Goal: Transaction & Acquisition: Purchase product/service

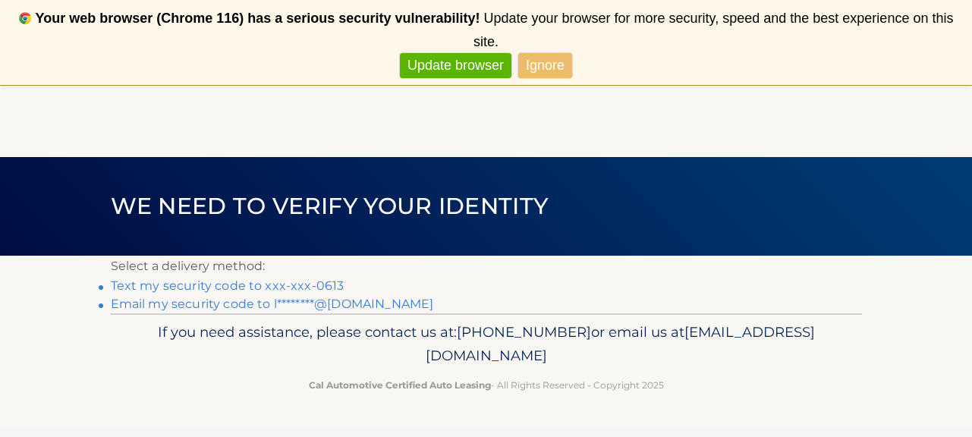
scroll to position [39, 0]
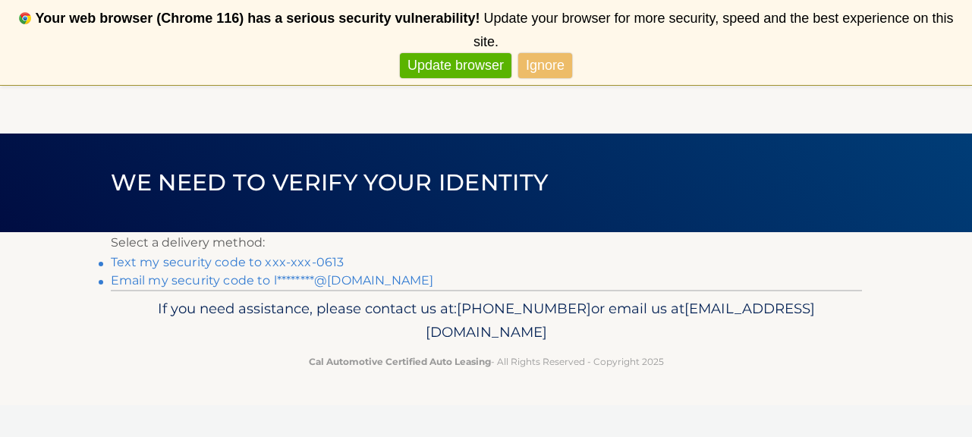
click at [555, 64] on link "Ignore" at bounding box center [545, 65] width 54 height 25
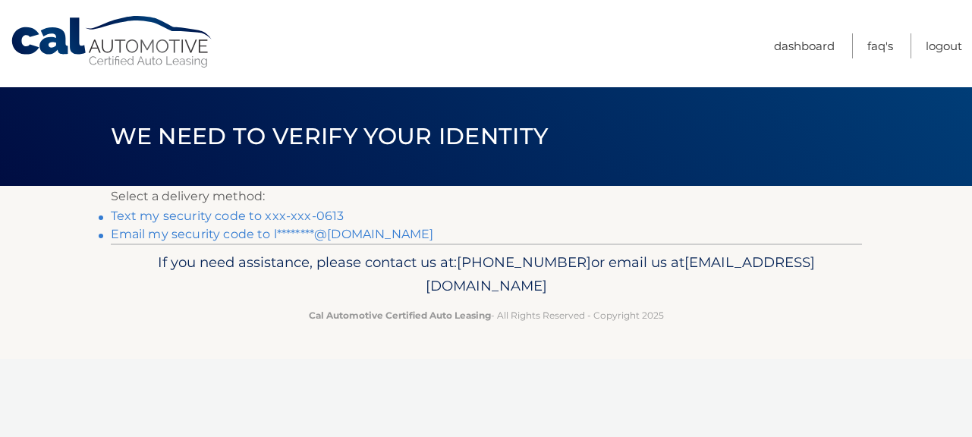
click at [319, 216] on link "Text my security code to xxx-xxx-0613" at bounding box center [228, 216] width 234 height 14
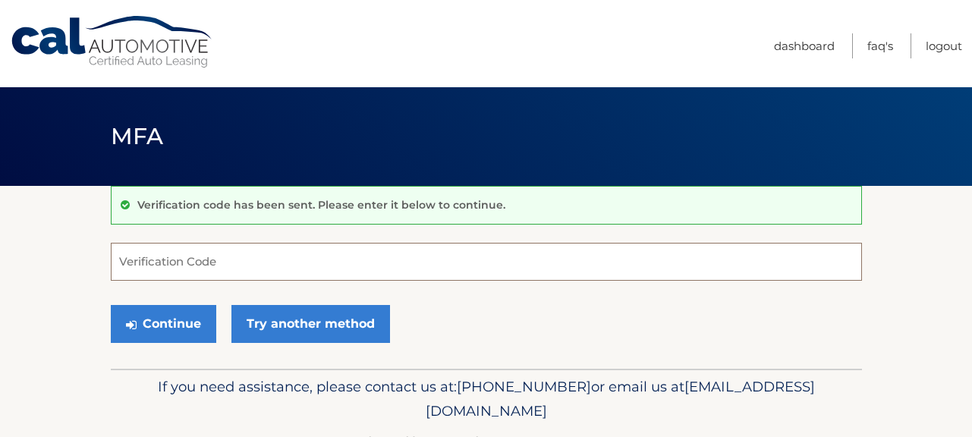
click at [249, 262] on input "Verification Code" at bounding box center [486, 262] width 751 height 38
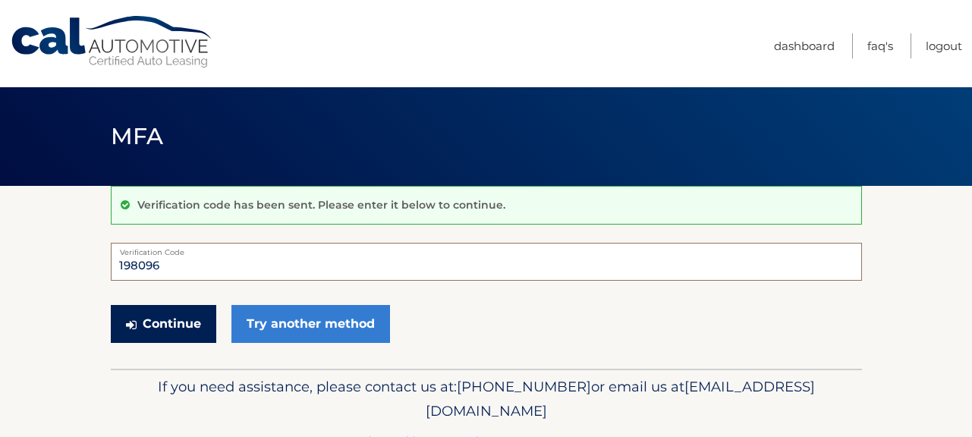
type input "198096"
click at [157, 329] on button "Continue" at bounding box center [163, 324] width 105 height 38
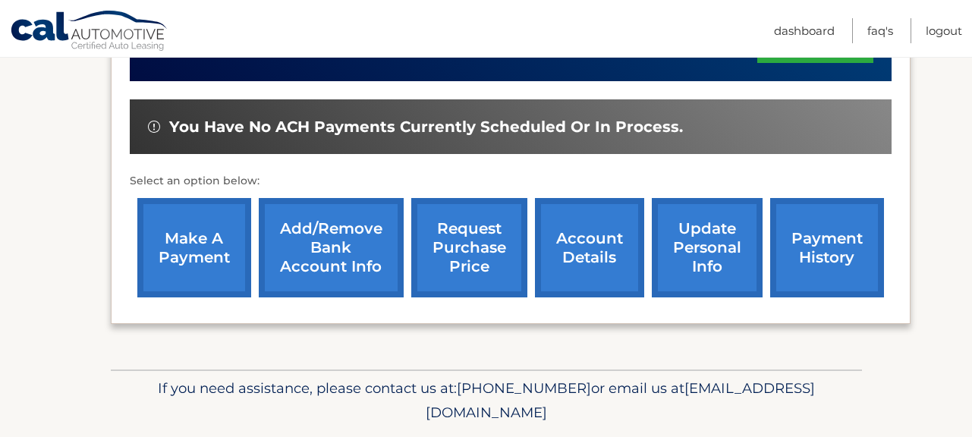
scroll to position [459, 0]
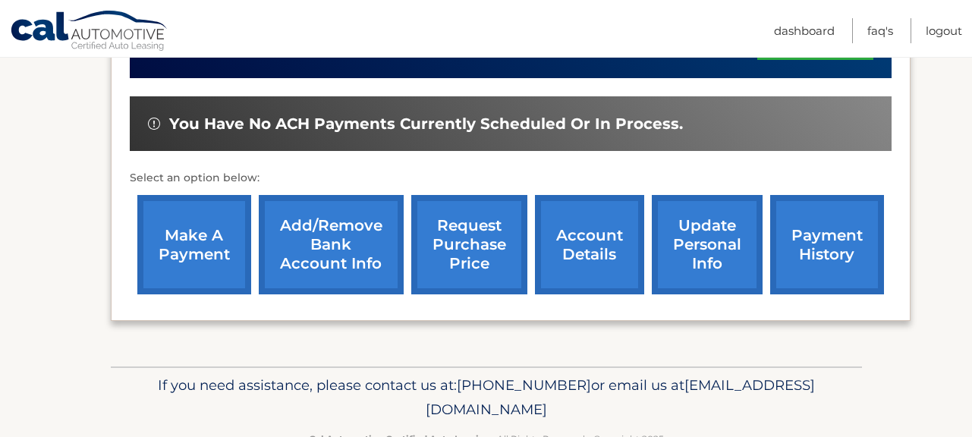
click at [208, 257] on link "make a payment" at bounding box center [194, 244] width 114 height 99
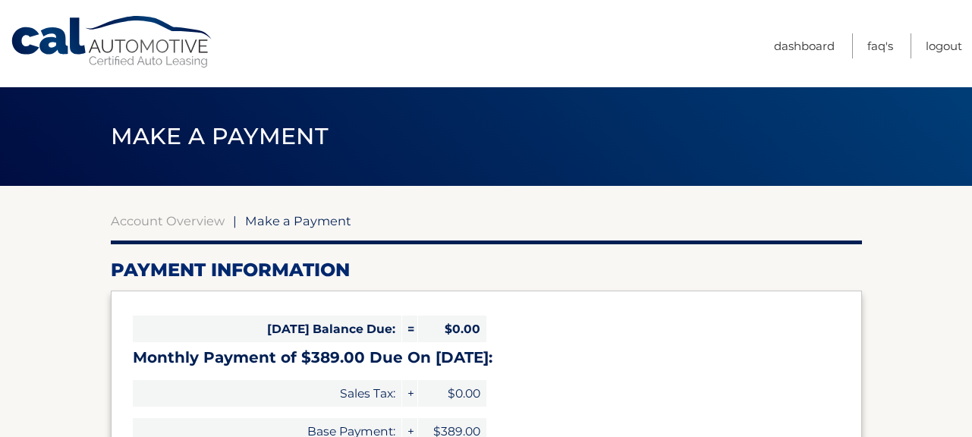
select select "Y2Y3NzgxNGMtMGM2Ny00MTIwLWFiOGUtNzM2N2Q3MWNlMjVl"
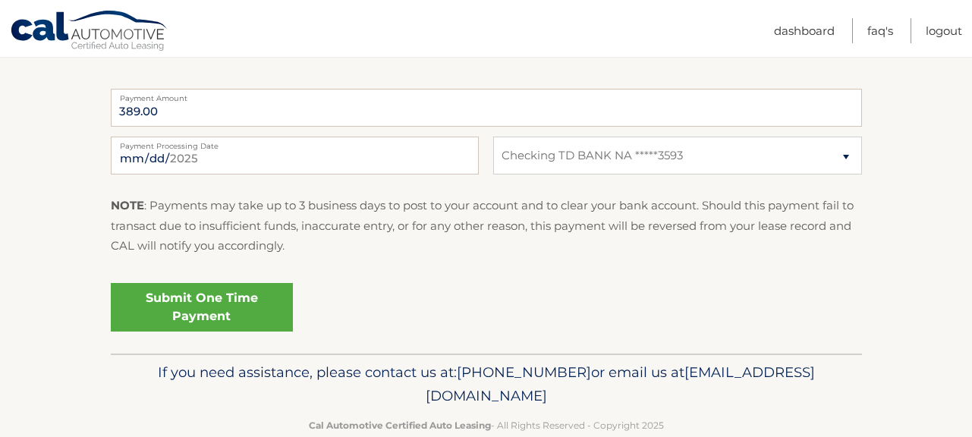
scroll to position [619, 0]
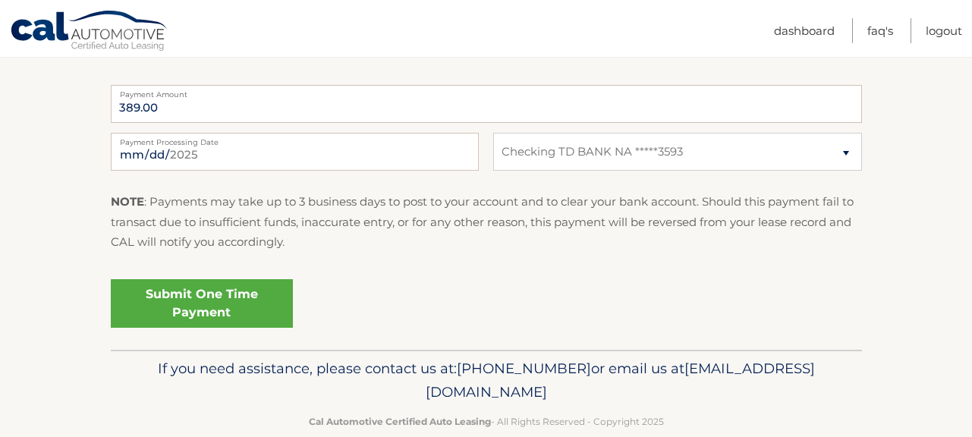
click at [218, 303] on link "Submit One Time Payment" at bounding box center [202, 303] width 182 height 49
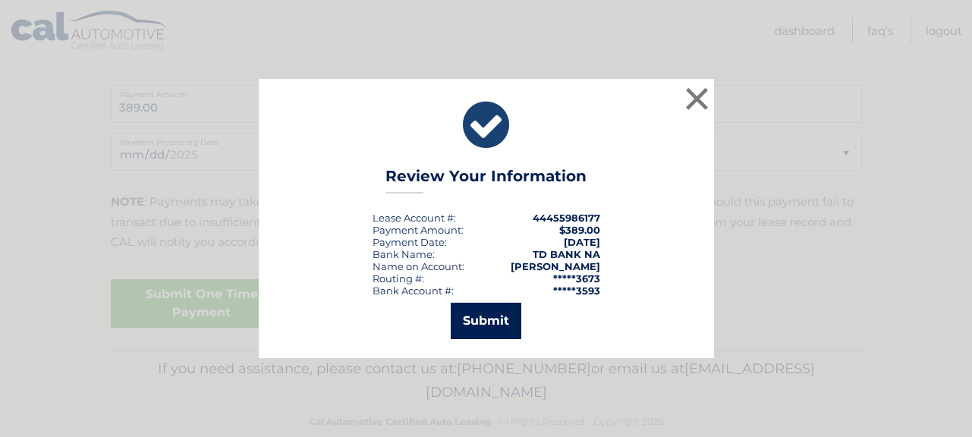
click at [499, 319] on button "Submit" at bounding box center [486, 321] width 71 height 36
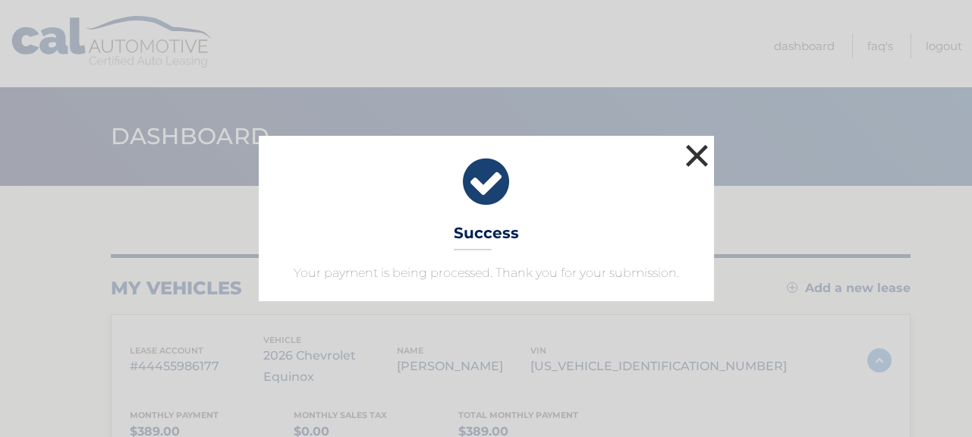
click at [706, 154] on button "×" at bounding box center [697, 155] width 30 height 30
